Goal: Go to known website: Go to known website

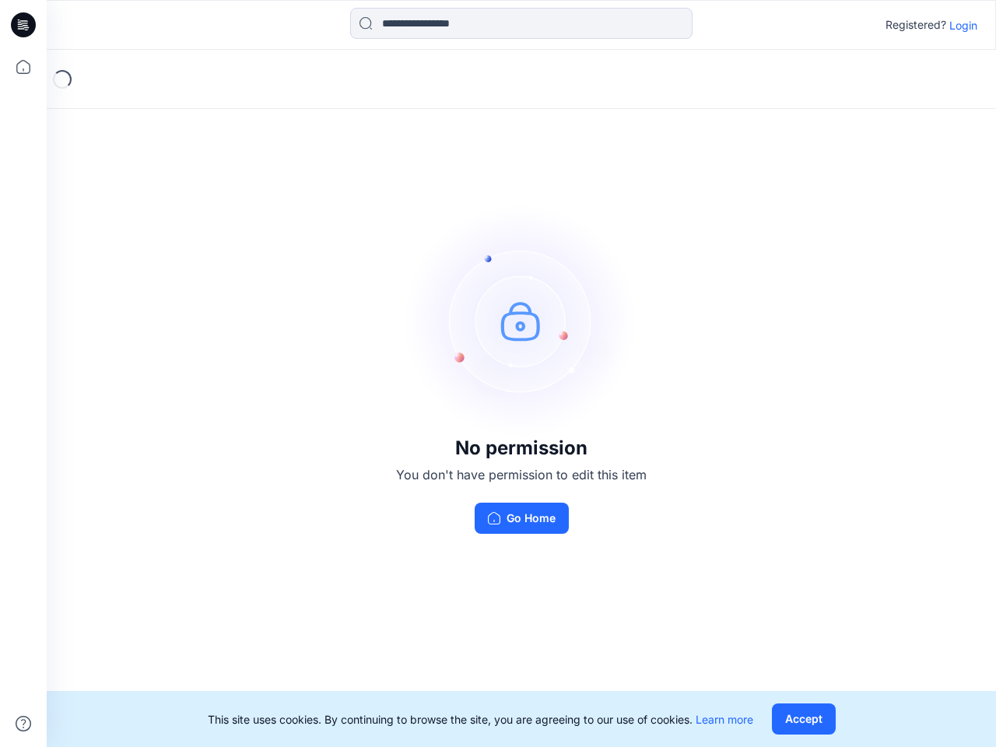
click at [498, 373] on img at bounding box center [520, 320] width 233 height 233
click at [24, 25] on icon at bounding box center [26, 25] width 6 height 1
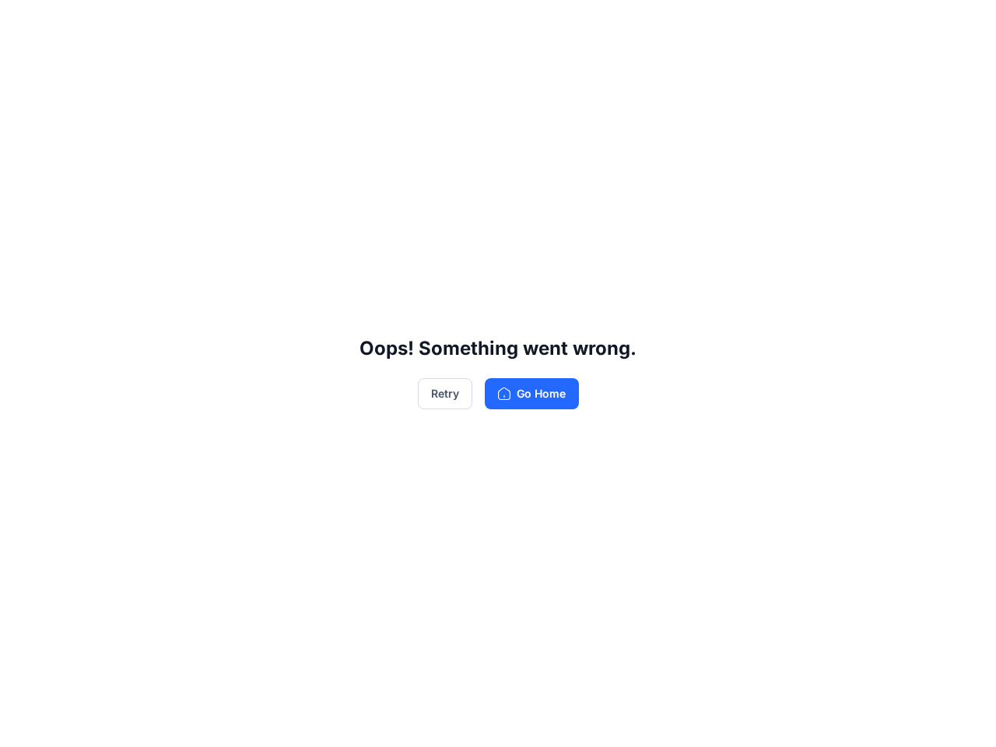
click at [23, 67] on div "Oops! Something went wrong. Retry Go Home" at bounding box center [498, 373] width 996 height 747
click at [23, 723] on div "Oops! Something went wrong. Retry Go Home" at bounding box center [498, 373] width 996 height 747
click at [521, 23] on div "Oops! Something went wrong. Retry Go Home" at bounding box center [498, 373] width 996 height 747
click at [963, 25] on div "Oops! Something went wrong. Retry Go Home" at bounding box center [498, 373] width 996 height 747
click at [803, 719] on div "Oops! Something went wrong. Retry Go Home" at bounding box center [498, 373] width 996 height 747
